Goal: Find specific page/section: Find specific page/section

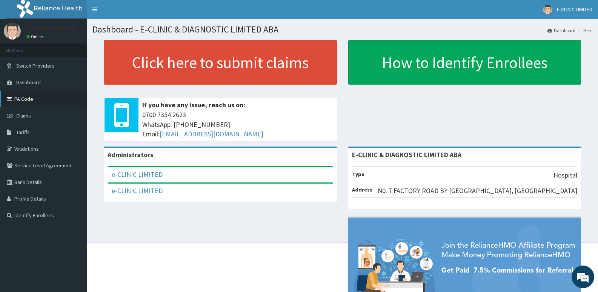
drag, startPoint x: 0, startPoint y: 0, endPoint x: 37, endPoint y: 100, distance: 106.6
click at [37, 100] on link "PA Code" at bounding box center [43, 99] width 87 height 17
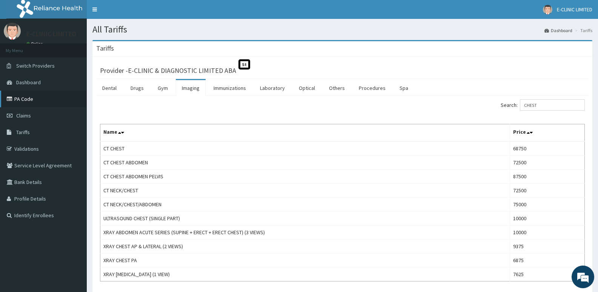
type input "CHEST"
click at [25, 97] on link "PA Code" at bounding box center [43, 99] width 87 height 17
